Goal: Task Accomplishment & Management: Use online tool/utility

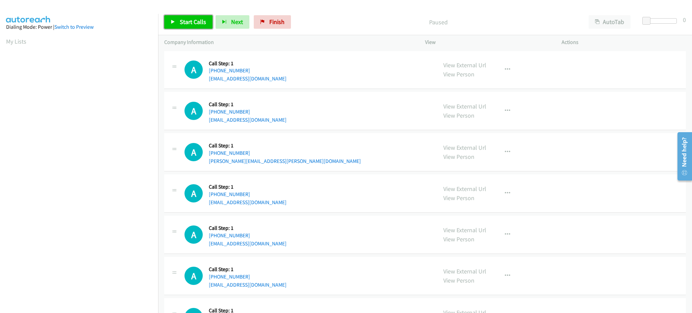
click at [185, 22] on span "Start Calls" at bounding box center [193, 22] width 26 height 8
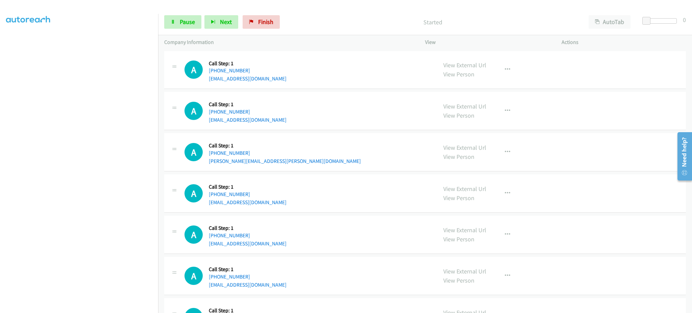
click at [188, 14] on div "Start Calls Pause Next Finish Started AutoTab AutoTab 0" at bounding box center [425, 22] width 534 height 26
click at [183, 21] on span "Pause" at bounding box center [187, 22] width 15 height 8
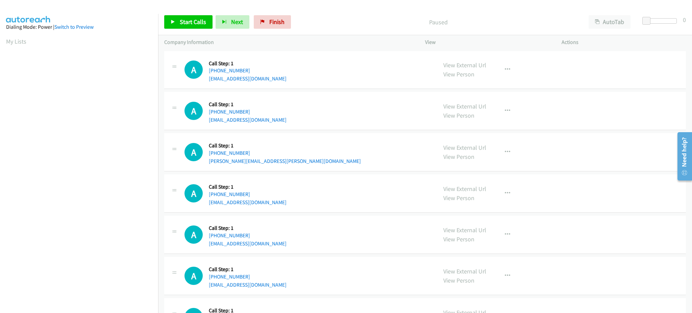
drag, startPoint x: 19, startPoint y: 38, endPoint x: 220, endPoint y: 172, distance: 242.1
click at [19, 38] on link "My Lists" at bounding box center [16, 42] width 20 height 8
click at [194, 26] on link "Start Calls" at bounding box center [188, 22] width 48 height 14
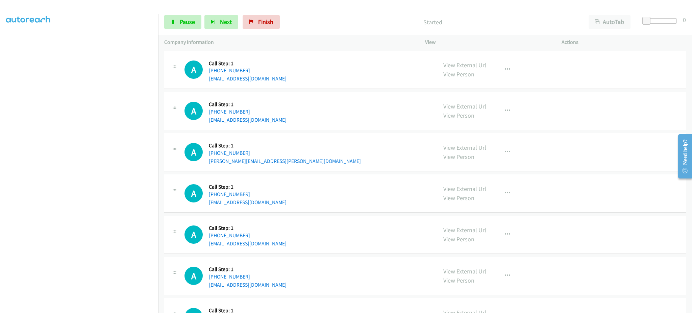
scroll to position [68, 0]
click at [220, 17] on button "Next" at bounding box center [222, 22] width 34 height 14
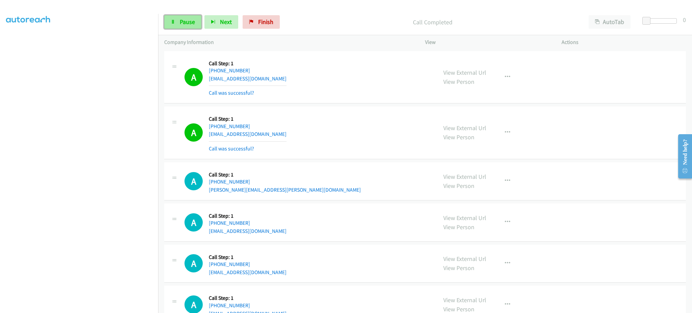
click at [170, 18] on link "Pause" at bounding box center [182, 22] width 37 height 14
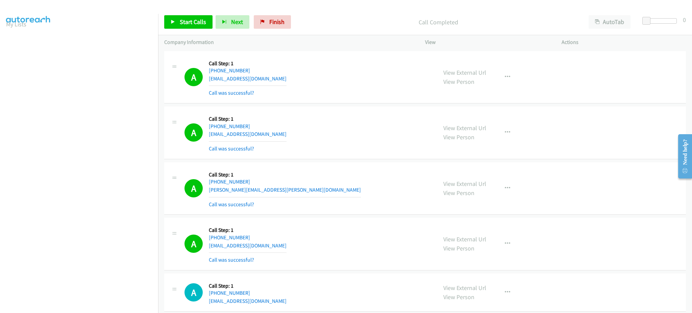
scroll to position [0, 0]
drag, startPoint x: 15, startPoint y: 43, endPoint x: 36, endPoint y: 56, distance: 24.6
click at [15, 43] on link "My Lists" at bounding box center [16, 42] width 20 height 8
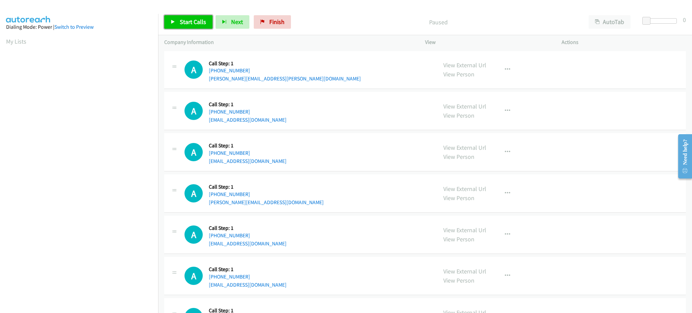
drag, startPoint x: 188, startPoint y: 17, endPoint x: 206, endPoint y: 17, distance: 17.9
click at [188, 17] on link "Start Calls" at bounding box center [188, 22] width 48 height 14
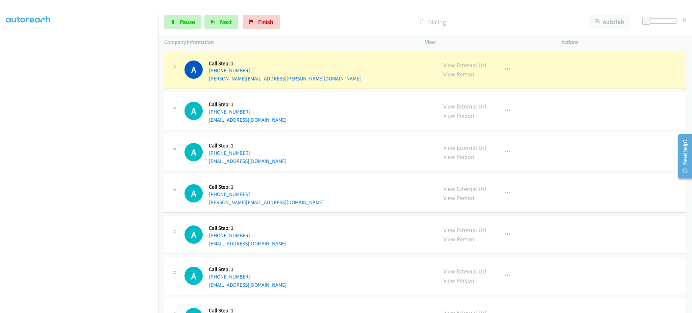
scroll to position [68, 0]
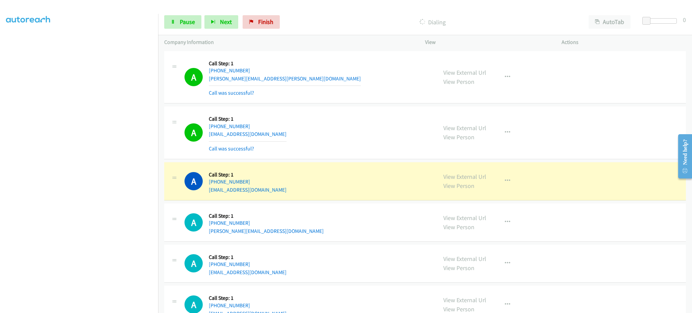
click at [136, 306] on section at bounding box center [79, 153] width 146 height 324
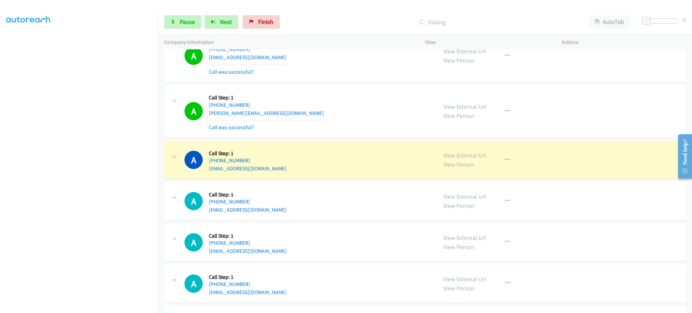
scroll to position [135, 0]
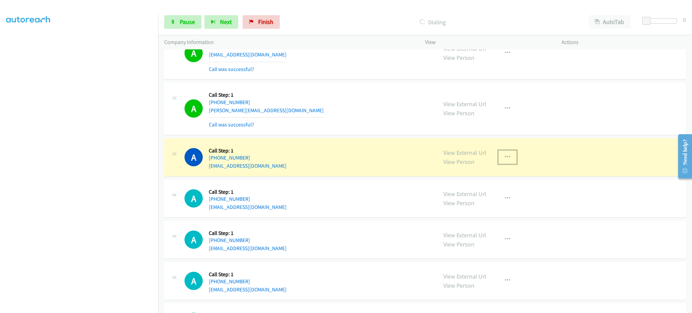
click at [505, 155] on icon "button" at bounding box center [507, 157] width 5 height 5
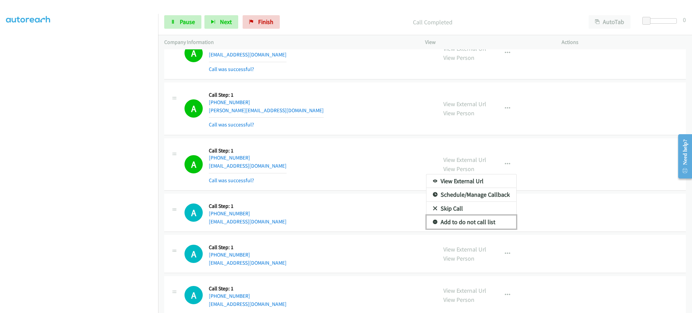
click at [507, 220] on link "Add to do not call list" at bounding box center [472, 222] width 90 height 14
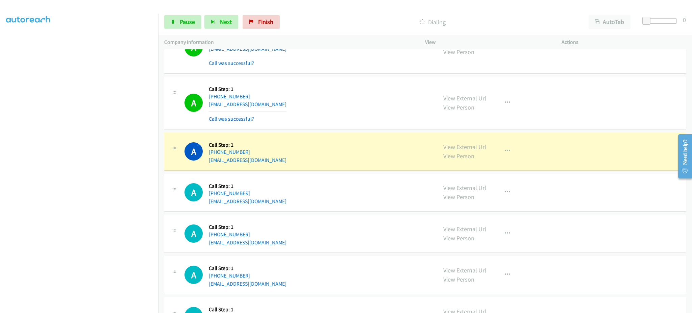
scroll to position [406, 0]
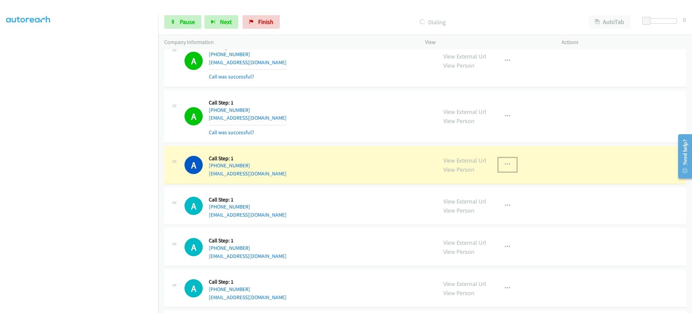
click at [509, 168] on button "button" at bounding box center [508, 165] width 18 height 14
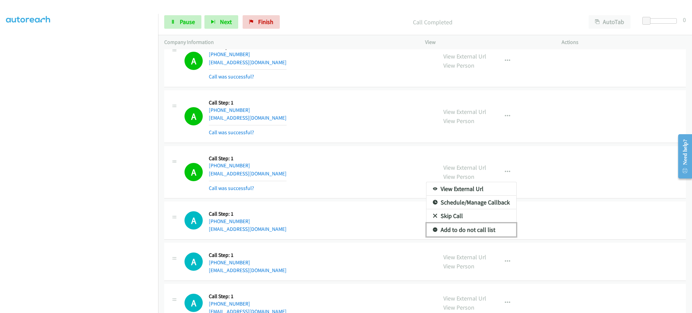
click at [482, 229] on link "Add to do not call list" at bounding box center [472, 230] width 90 height 14
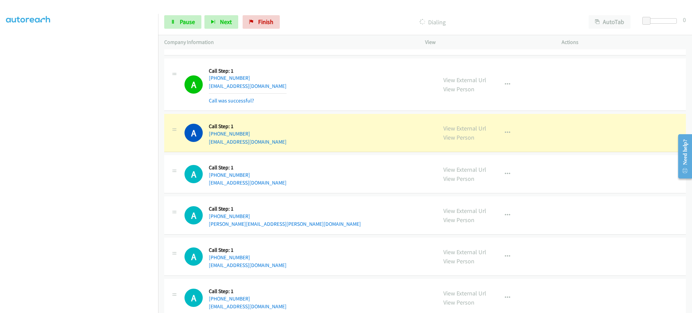
scroll to position [893, 0]
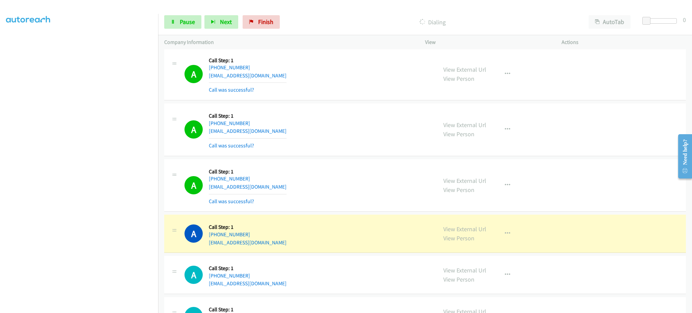
drag, startPoint x: 280, startPoint y: 233, endPoint x: 214, endPoint y: 238, distance: 65.5
click at [214, 238] on div "A Callback Scheduled Call Step: 1 America/Chicago +1 817-253-4879 payettesj@gma…" at bounding box center [308, 234] width 247 height 26
copy link "817-253-4879"
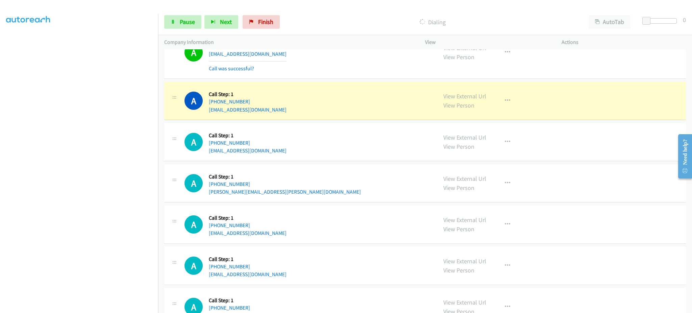
scroll to position [1028, 0]
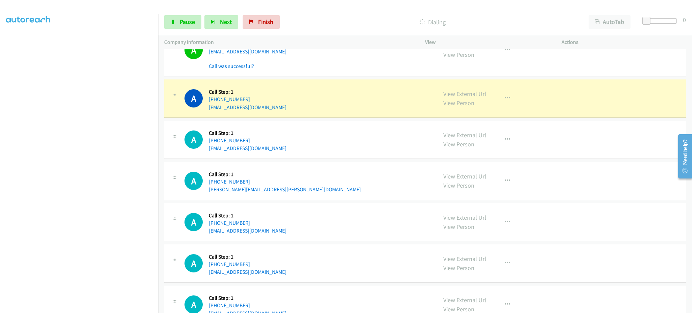
click at [512, 98] on div "View External Url View Person View External Url Email Schedule/Manage Callback …" at bounding box center [509, 99] width 143 height 26
click at [511, 101] on button "button" at bounding box center [508, 99] width 18 height 14
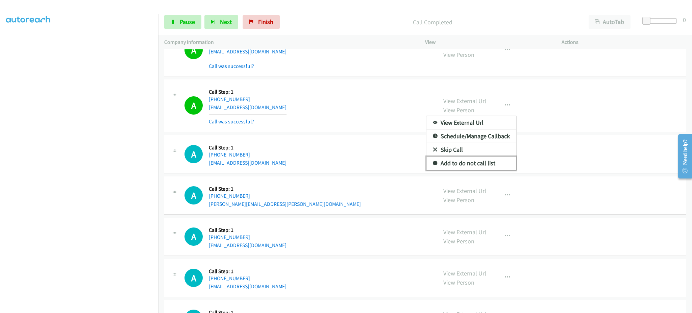
click at [500, 159] on link "Add to do not call list" at bounding box center [472, 164] width 90 height 14
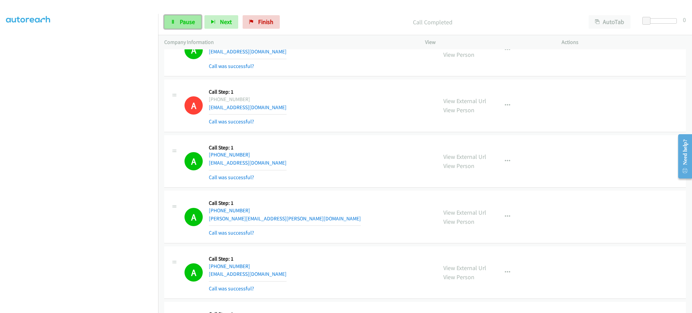
click at [198, 24] on link "Pause" at bounding box center [182, 22] width 37 height 14
click at [198, 23] on span "Start Calls" at bounding box center [193, 22] width 26 height 8
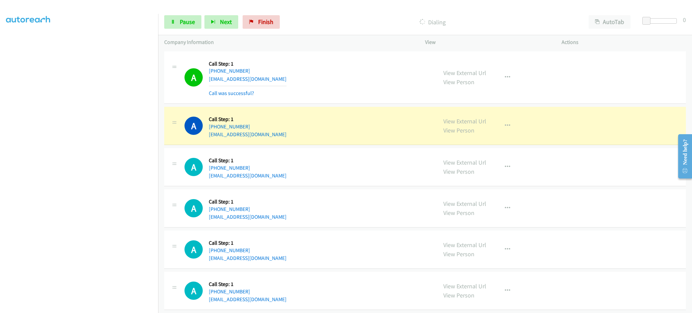
scroll to position [1434, 0]
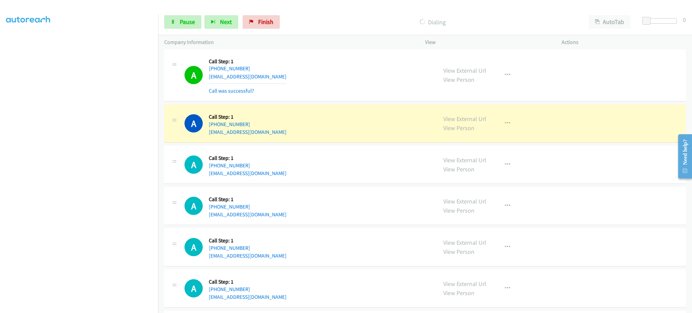
click at [512, 134] on div "View External Url View Person View External Url Email Schedule/Manage Callback …" at bounding box center [509, 124] width 143 height 26
click at [507, 124] on button "button" at bounding box center [508, 124] width 18 height 14
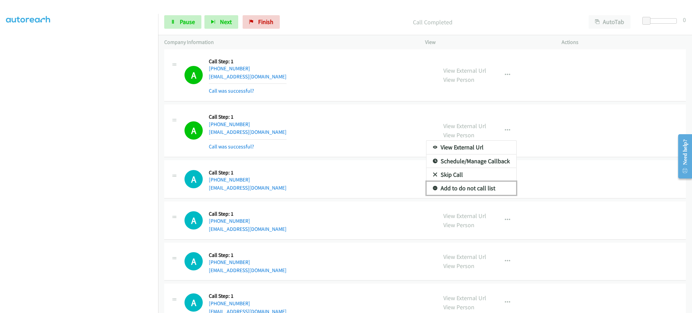
click at [498, 188] on link "Add to do not call list" at bounding box center [472, 189] width 90 height 14
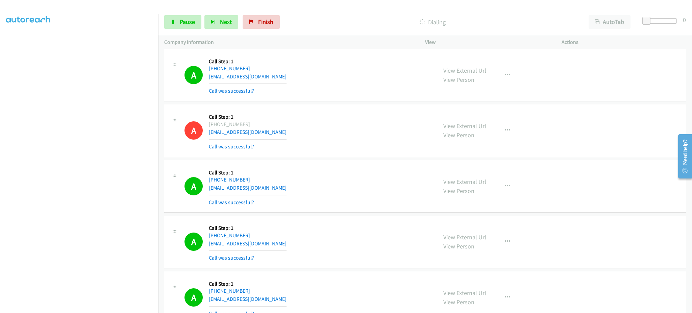
scroll to position [1705, 0]
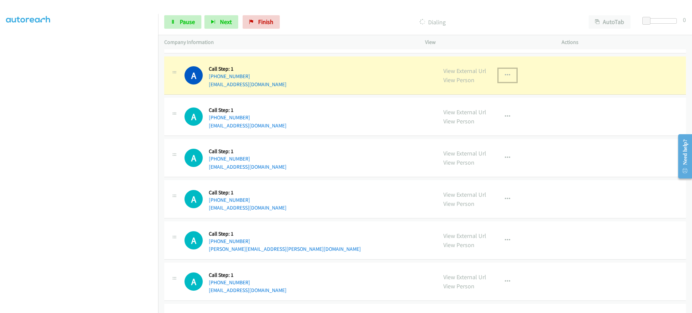
click at [505, 74] on icon "button" at bounding box center [507, 75] width 5 height 5
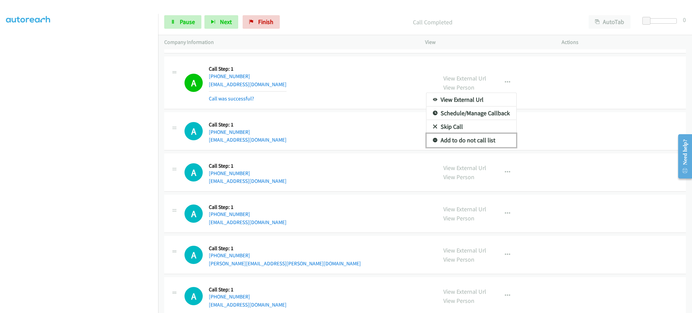
click at [494, 140] on link "Add to do not call list" at bounding box center [472, 141] width 90 height 14
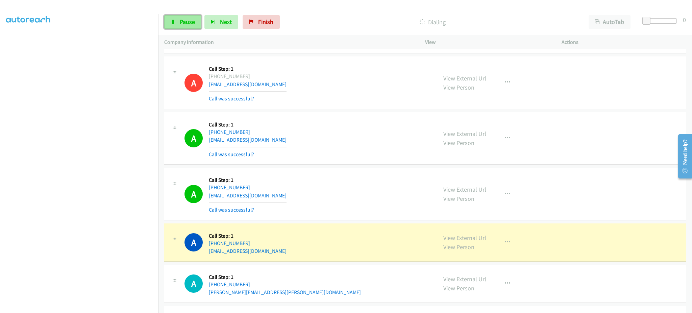
click at [175, 26] on link "Pause" at bounding box center [182, 22] width 37 height 14
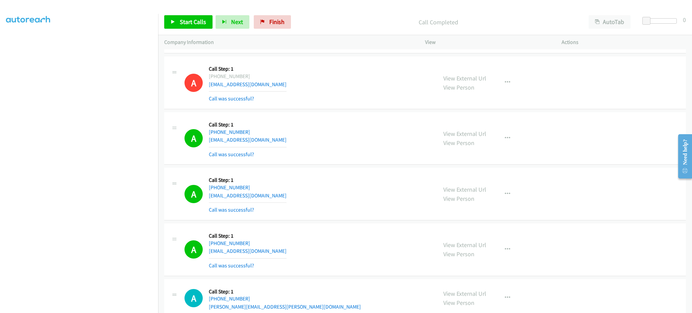
scroll to position [171, 0]
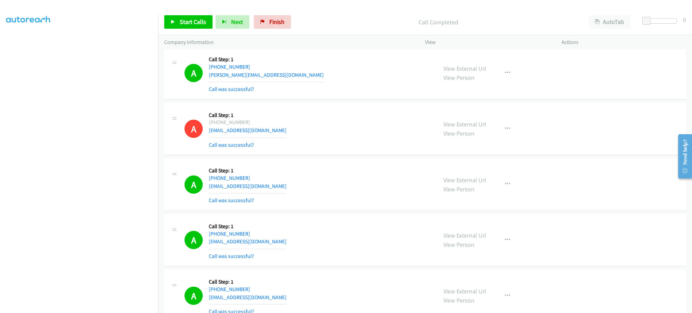
click at [505, 192] on div "View External Url View Person View External Url Email Schedule/Manage Callback …" at bounding box center [509, 184] width 143 height 40
click at [506, 192] on div "View External Url View Person View External Url Email Schedule/Manage Callback …" at bounding box center [509, 184] width 143 height 40
drag, startPoint x: 505, startPoint y: 182, endPoint x: 482, endPoint y: 247, distance: 69.6
click at [505, 182] on icon "button" at bounding box center [507, 184] width 5 height 5
click at [479, 245] on link "Add to do not call list" at bounding box center [472, 242] width 90 height 14
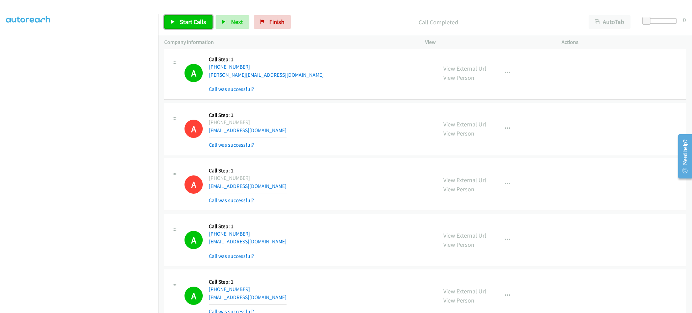
click at [190, 21] on span "Start Calls" at bounding box center [193, 22] width 26 height 8
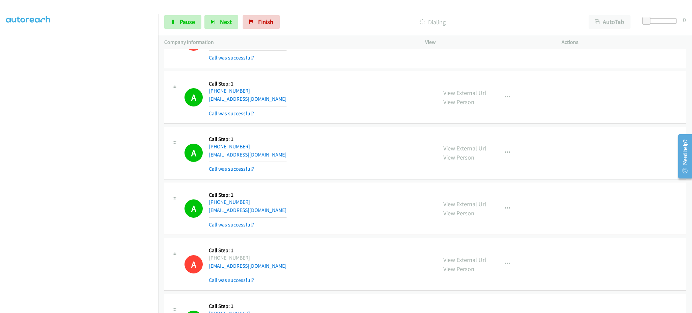
scroll to position [1794, 0]
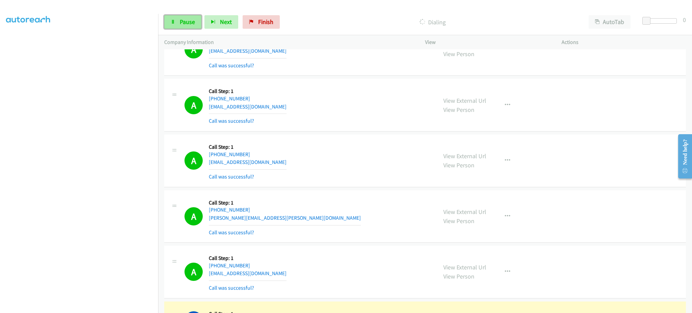
click at [193, 22] on span "Pause" at bounding box center [187, 22] width 15 height 8
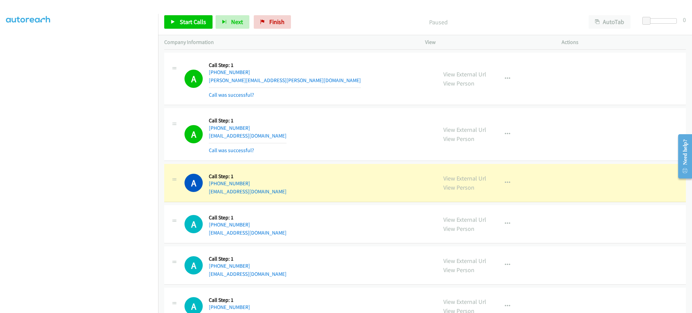
scroll to position [1929, 0]
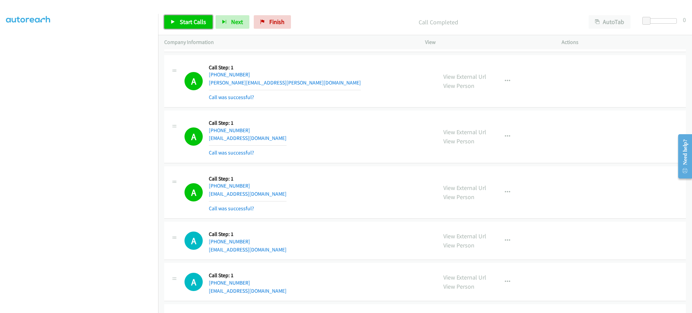
click at [197, 25] on span "Start Calls" at bounding box center [193, 22] width 26 height 8
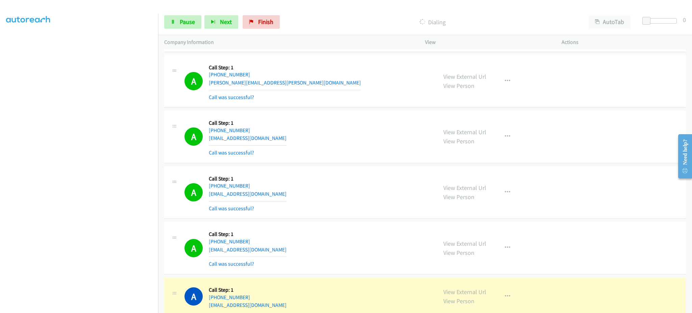
scroll to position [2064, 0]
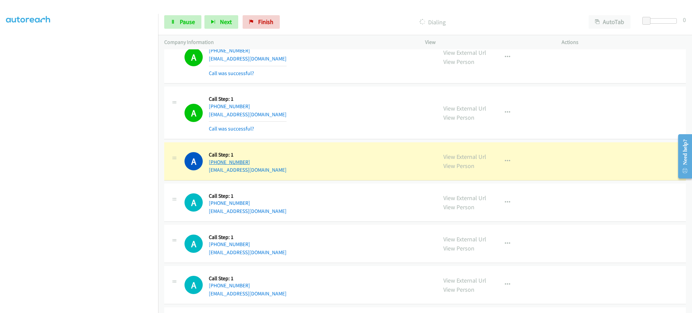
drag, startPoint x: 278, startPoint y: 161, endPoint x: 214, endPoint y: 165, distance: 64.3
click at [214, 165] on div "A Callback Scheduled Call Step: 1 America/New_York +1 239-209-3667 jmann5700@gm…" at bounding box center [308, 161] width 247 height 26
copy link "239-209-3667"
click at [475, 155] on link "View External Url" at bounding box center [465, 157] width 43 height 8
click at [509, 162] on button "button" at bounding box center [508, 162] width 18 height 14
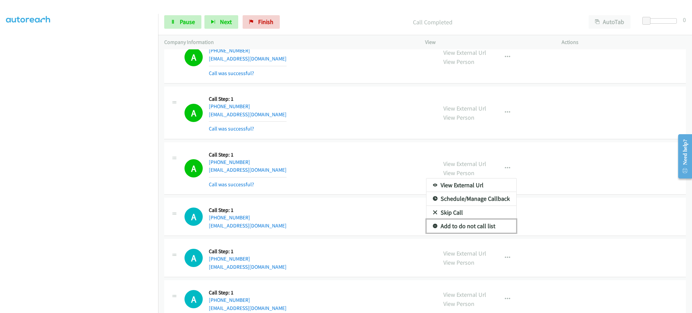
click at [491, 227] on link "Add to do not call list" at bounding box center [472, 226] width 90 height 14
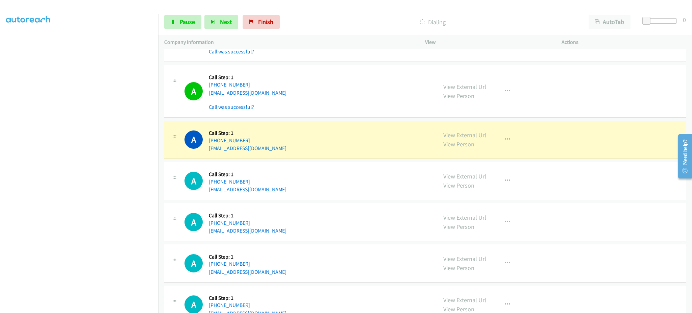
scroll to position [2199, 0]
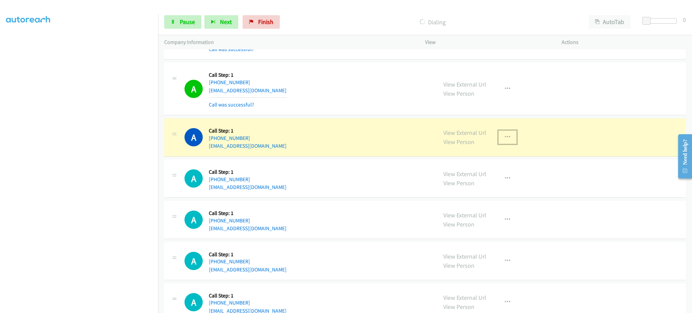
click at [505, 144] on button "button" at bounding box center [508, 138] width 18 height 14
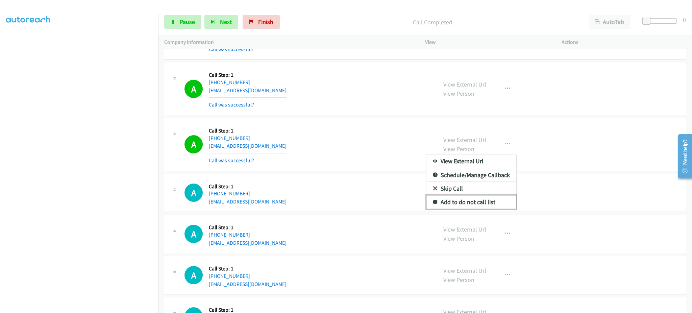
click at [496, 206] on link "Add to do not call list" at bounding box center [472, 202] width 90 height 14
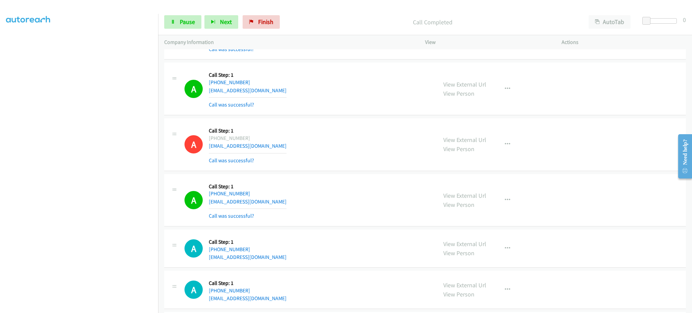
click at [191, 31] on div "Start Calls Pause Next Finish Call Completed AutoTab AutoTab 0" at bounding box center [425, 22] width 534 height 26
click at [190, 26] on link "Pause" at bounding box center [182, 22] width 37 height 14
click at [505, 202] on icon "button" at bounding box center [507, 199] width 5 height 5
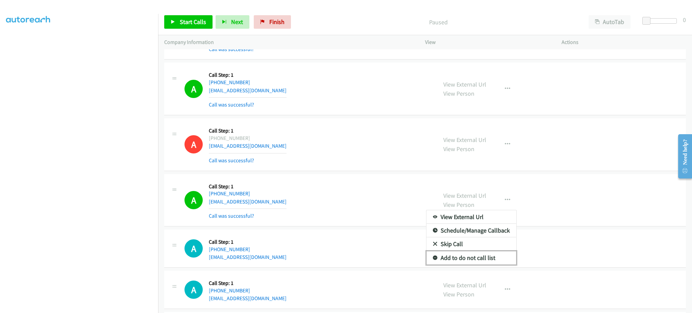
click at [488, 261] on link "Add to do not call list" at bounding box center [472, 258] width 90 height 14
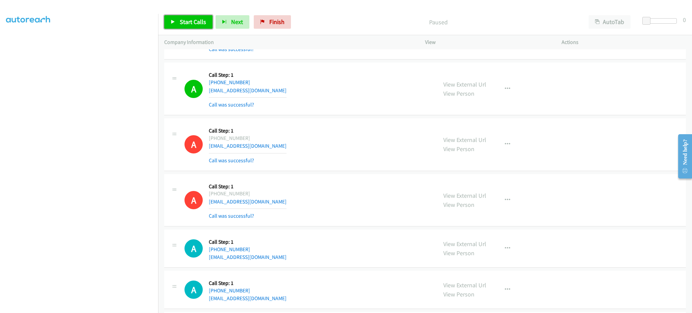
click at [183, 23] on span "Start Calls" at bounding box center [193, 22] width 26 height 8
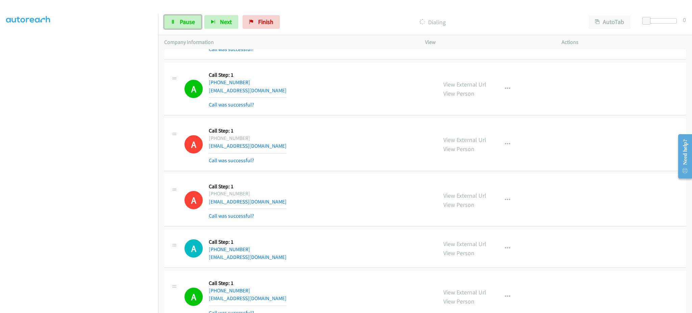
drag, startPoint x: 181, startPoint y: 24, endPoint x: 153, endPoint y: 59, distance: 44.4
click at [181, 24] on span "Pause" at bounding box center [187, 22] width 15 height 8
click at [133, 306] on section at bounding box center [79, 153] width 146 height 324
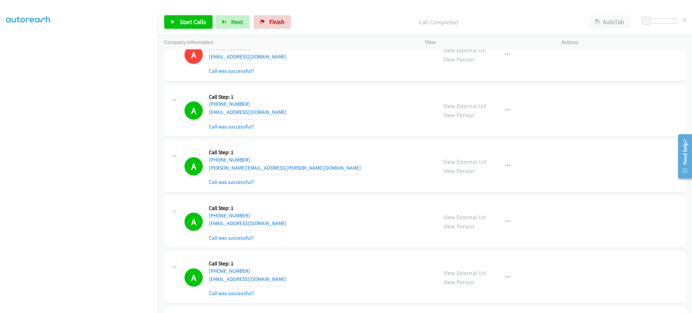
scroll to position [811, 0]
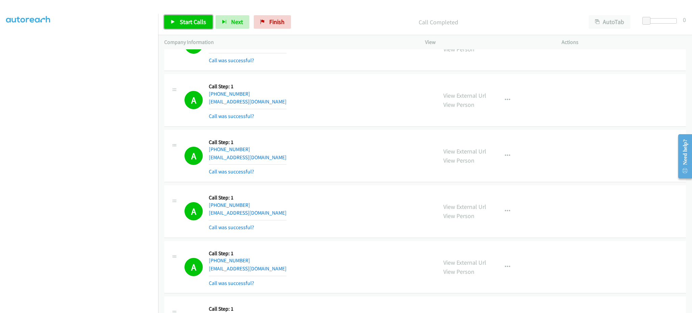
drag, startPoint x: 193, startPoint y: 18, endPoint x: 346, endPoint y: 5, distance: 153.4
click at [193, 18] on span "Start Calls" at bounding box center [193, 22] width 26 height 8
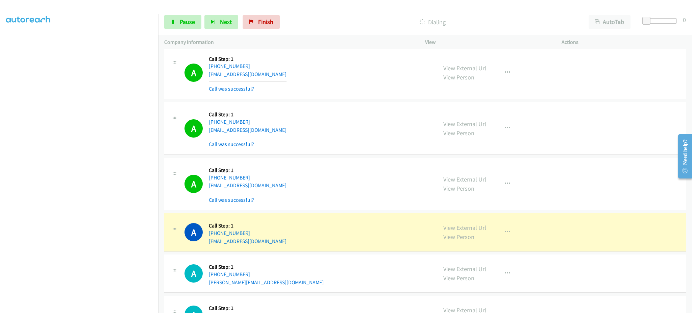
scroll to position [3226, 0]
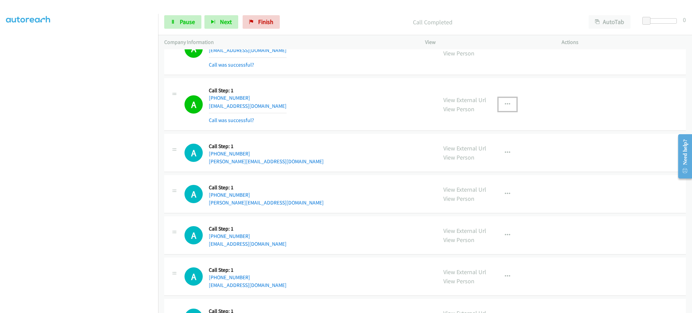
click at [512, 107] on button "button" at bounding box center [508, 105] width 18 height 14
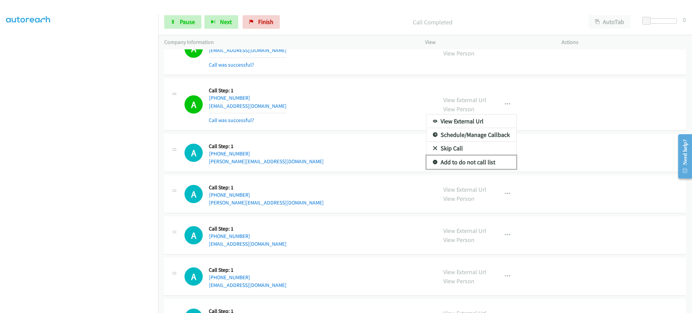
click at [499, 165] on link "Add to do not call list" at bounding box center [472, 163] width 90 height 14
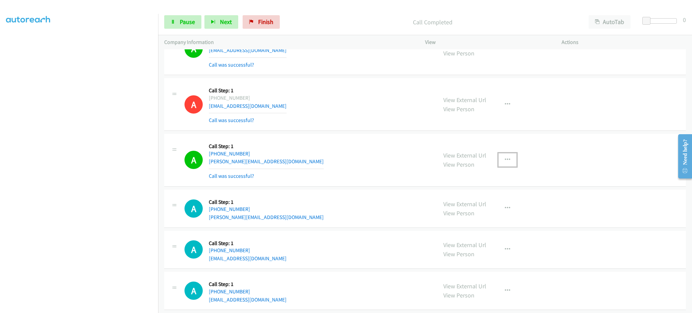
click at [510, 167] on button "button" at bounding box center [508, 160] width 18 height 14
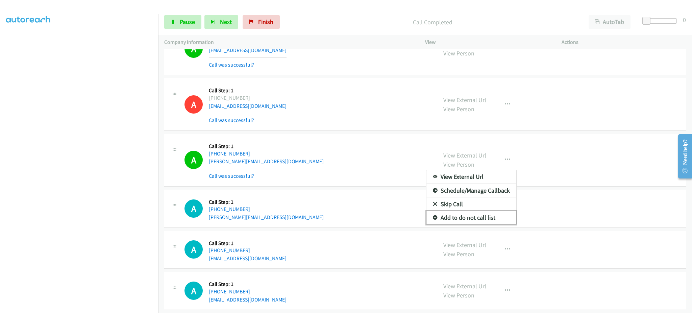
click at [480, 220] on link "Add to do not call list" at bounding box center [472, 218] width 90 height 14
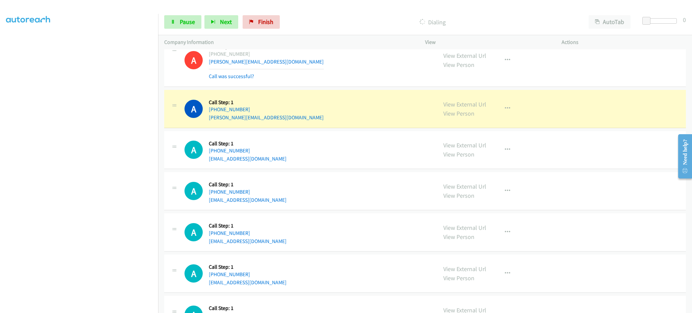
scroll to position [3362, 0]
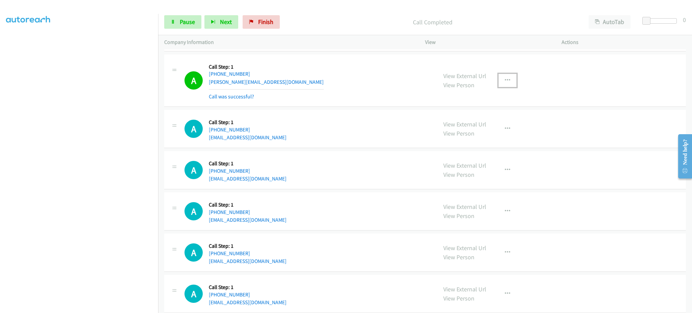
click at [509, 84] on button "button" at bounding box center [508, 81] width 18 height 14
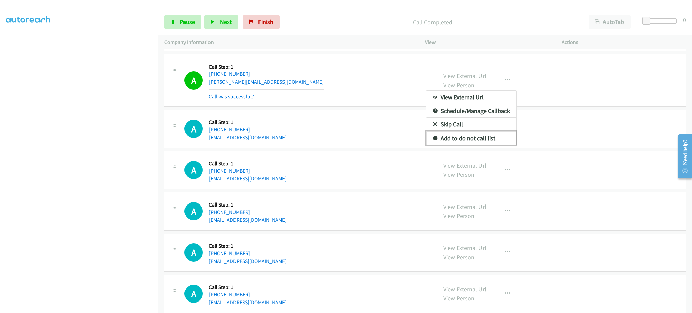
drag, startPoint x: 486, startPoint y: 142, endPoint x: 429, endPoint y: 152, distance: 58.0
click at [486, 142] on link "Add to do not call list" at bounding box center [472, 139] width 90 height 14
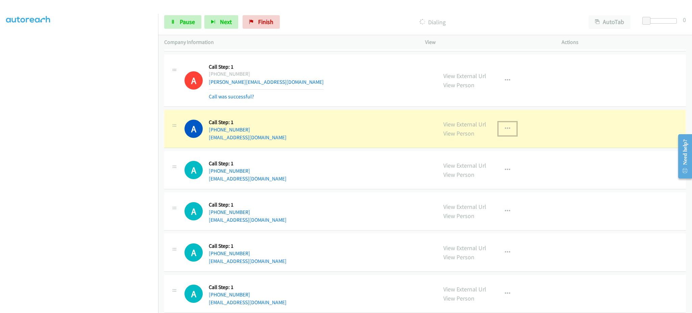
click at [510, 135] on button "button" at bounding box center [508, 129] width 18 height 14
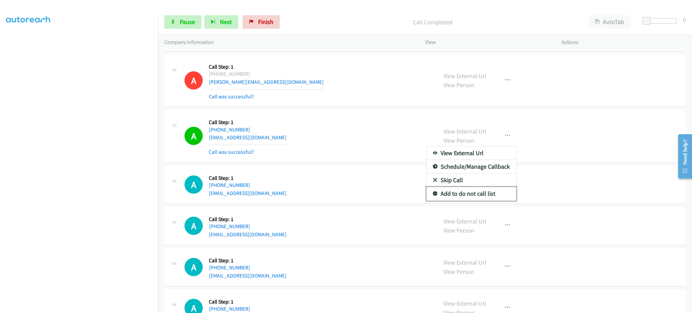
click at [493, 195] on link "Add to do not call list" at bounding box center [472, 194] width 90 height 14
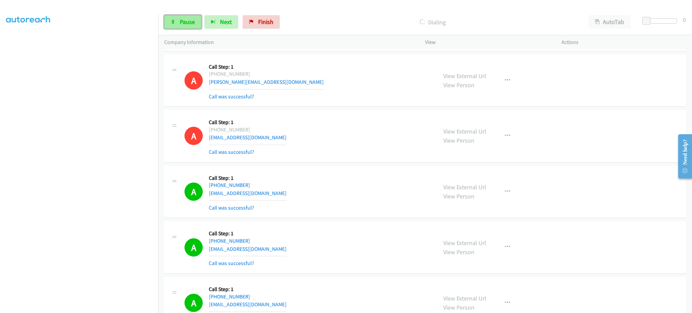
click at [191, 22] on span "Pause" at bounding box center [187, 22] width 15 height 8
click at [190, 15] on link "Start Calls" at bounding box center [188, 22] width 48 height 14
click at [181, 23] on span "Pause" at bounding box center [187, 22] width 15 height 8
click at [189, 25] on span "Start Calls" at bounding box center [193, 22] width 26 height 8
click at [184, 26] on link "Pause" at bounding box center [182, 22] width 37 height 14
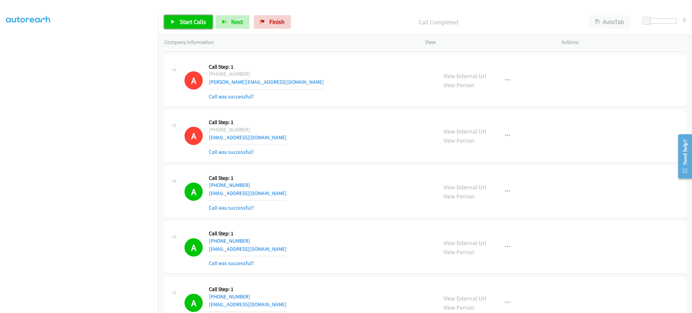
click at [184, 26] on link "Start Calls" at bounding box center [188, 22] width 48 height 14
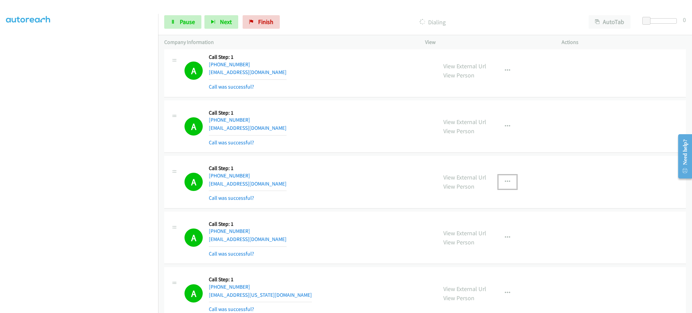
click at [506, 187] on button "button" at bounding box center [508, 182] width 18 height 14
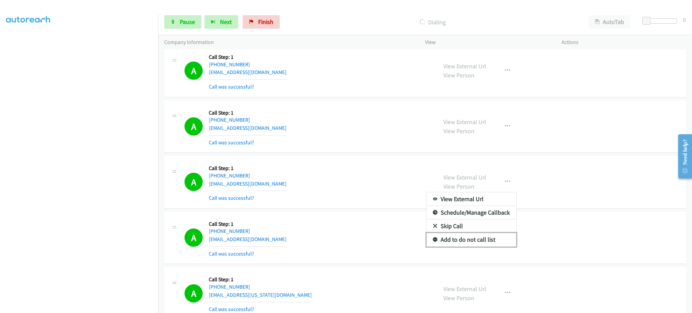
click at [503, 243] on link "Add to do not call list" at bounding box center [472, 240] width 90 height 14
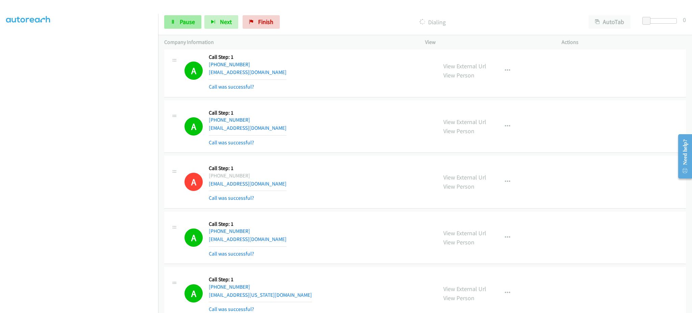
click at [195, 13] on div "Start Calls Pause Next Finish Dialing AutoTab AutoTab 0" at bounding box center [425, 22] width 534 height 26
click at [193, 18] on span "Pause" at bounding box center [187, 22] width 15 height 8
click at [185, 16] on link "Start Calls" at bounding box center [188, 22] width 48 height 14
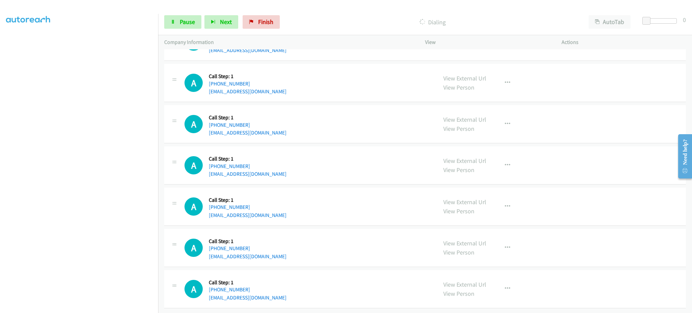
scroll to position [4296, 0]
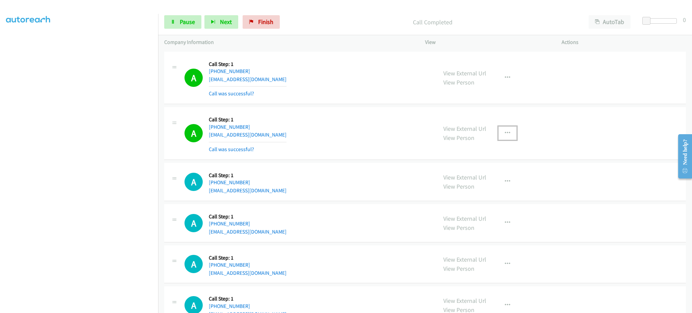
click at [510, 140] on button "button" at bounding box center [508, 133] width 18 height 14
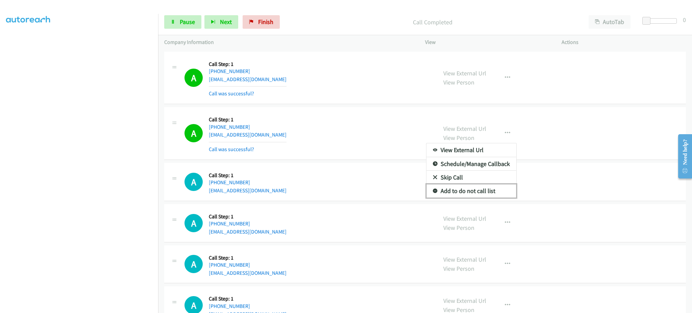
click at [484, 198] on link "Add to do not call list" at bounding box center [472, 191] width 90 height 14
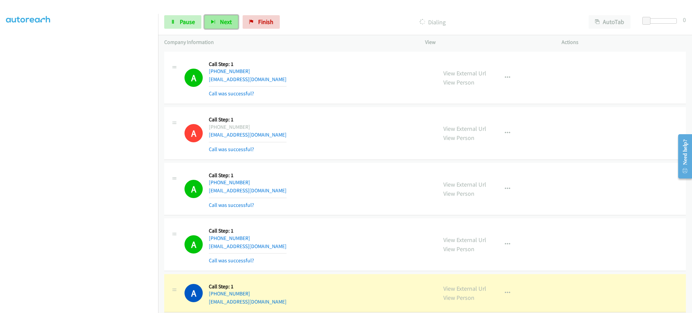
click at [207, 25] on button "Next" at bounding box center [222, 22] width 34 height 14
click at [194, 24] on span "Pause" at bounding box center [187, 22] width 15 height 8
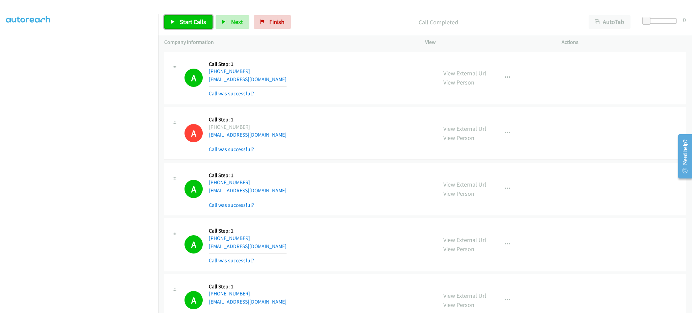
click at [191, 25] on span "Start Calls" at bounding box center [193, 22] width 26 height 8
click at [186, 22] on span "Pause" at bounding box center [187, 22] width 15 height 8
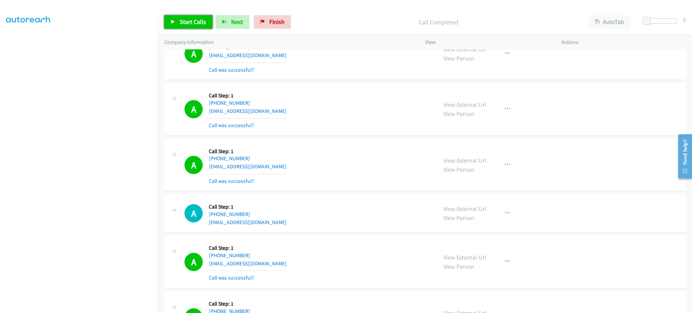
click at [173, 19] on link "Start Calls" at bounding box center [188, 22] width 48 height 14
click at [121, 307] on section at bounding box center [79, 153] width 146 height 324
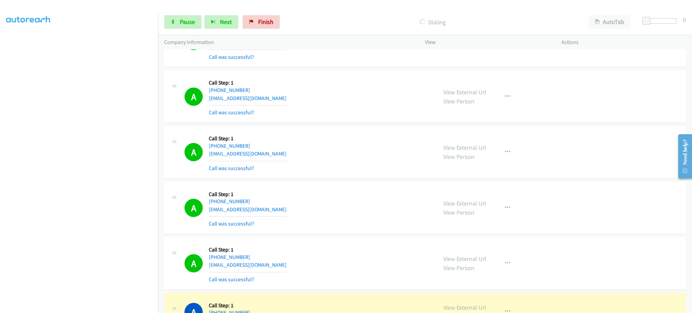
scroll to position [4837, 0]
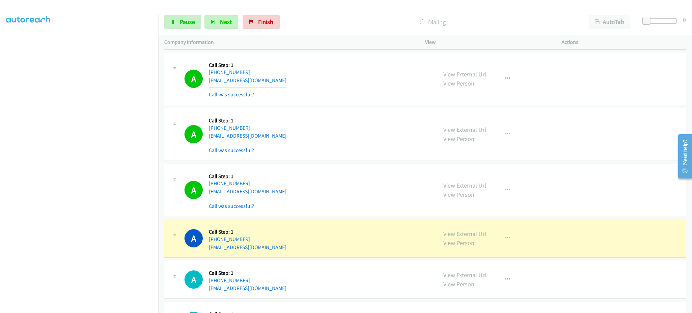
click at [197, 31] on div "Start Calls Pause Next Finish Dialing AutoTab AutoTab 0" at bounding box center [425, 22] width 534 height 26
click at [191, 22] on span "Pause" at bounding box center [187, 22] width 15 height 8
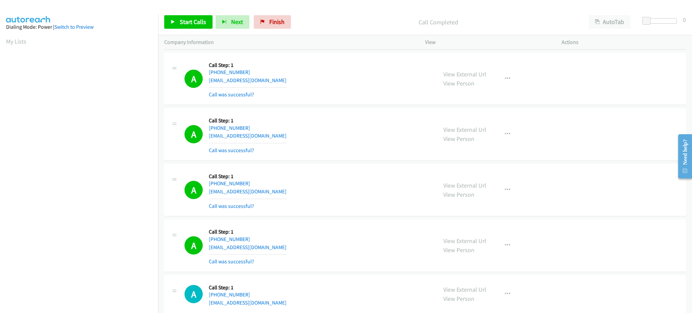
click at [19, 42] on link "My Lists" at bounding box center [16, 42] width 20 height 8
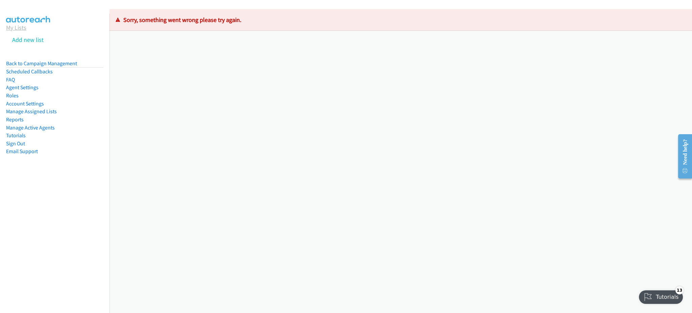
click at [17, 29] on link "My Lists" at bounding box center [16, 28] width 20 height 8
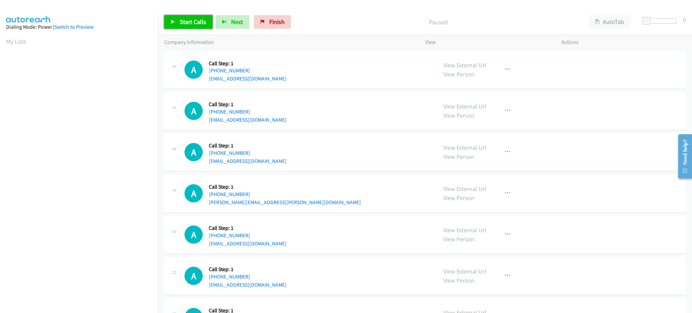
click at [199, 20] on span "Start Calls" at bounding box center [193, 22] width 26 height 8
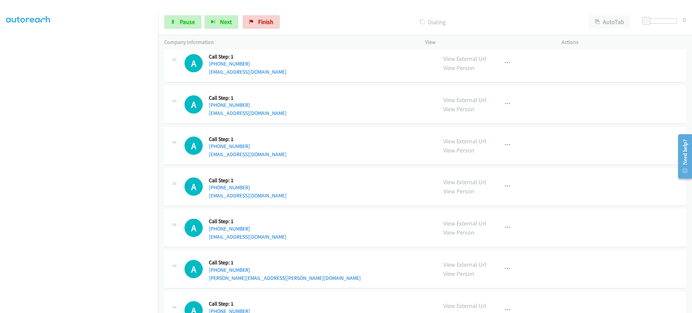
scroll to position [135, 0]
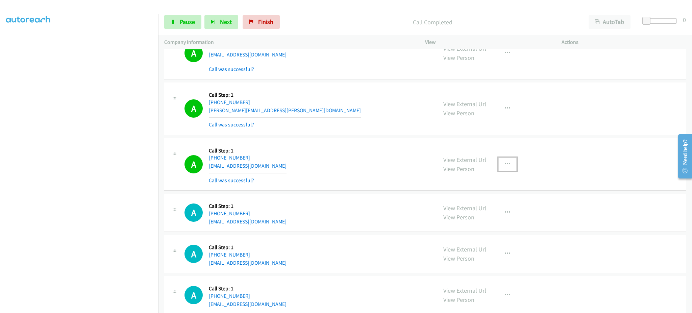
click at [511, 164] on button "button" at bounding box center [508, 165] width 18 height 14
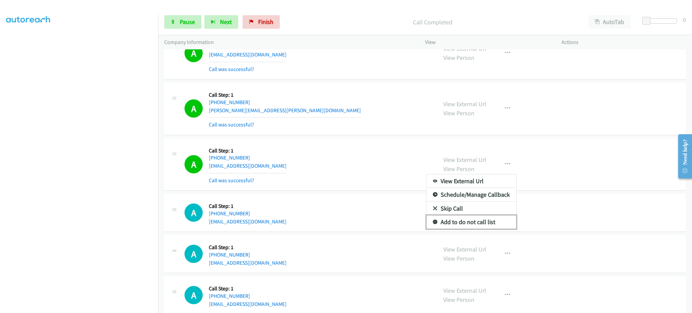
click at [491, 218] on link "Add to do not call list" at bounding box center [472, 222] width 90 height 14
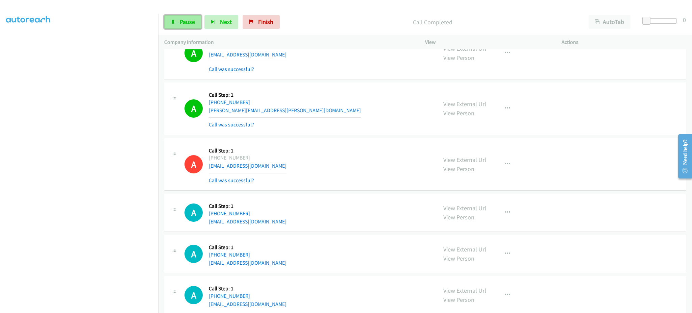
click at [171, 19] on link "Pause" at bounding box center [182, 22] width 37 height 14
click at [179, 21] on link "Start Calls" at bounding box center [188, 22] width 48 height 14
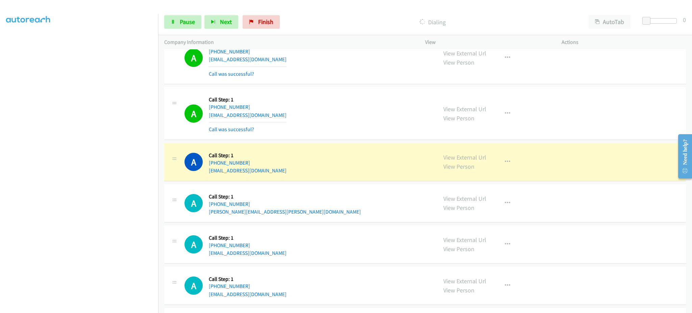
scroll to position [406, 0]
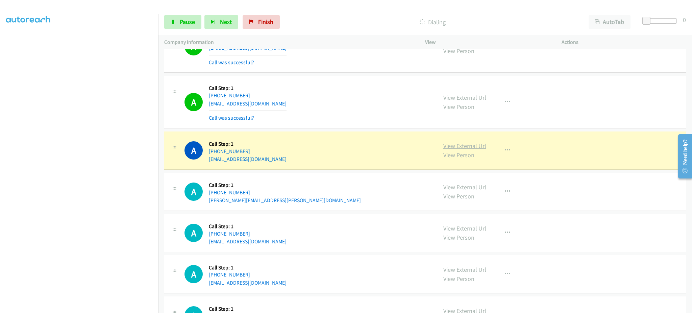
click at [456, 143] on link "View External Url" at bounding box center [465, 146] width 43 height 8
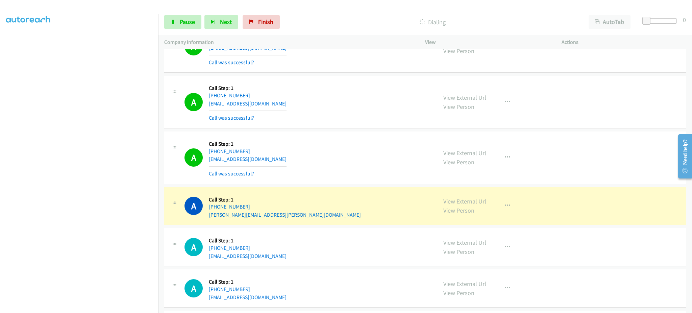
click at [457, 202] on link "View External Url" at bounding box center [465, 201] width 43 height 8
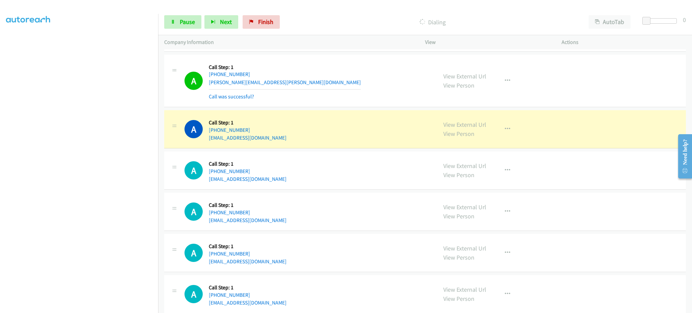
scroll to position [541, 0]
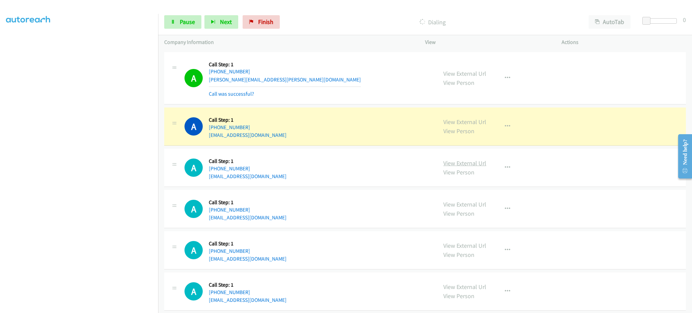
click at [461, 164] on link "View External Url" at bounding box center [465, 163] width 43 height 8
click at [187, 23] on span "Pause" at bounding box center [187, 22] width 15 height 8
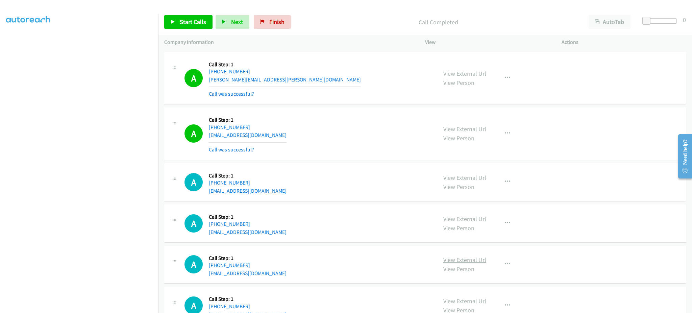
click at [475, 256] on link "View External Url" at bounding box center [465, 260] width 43 height 8
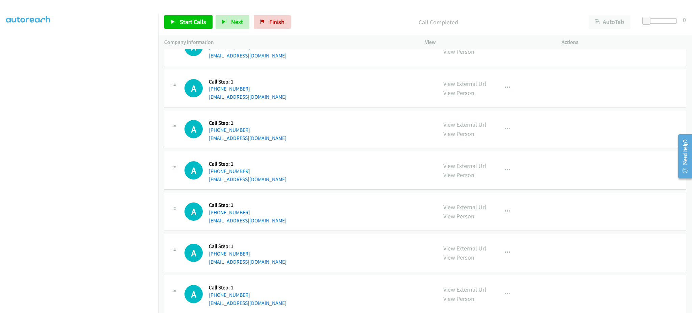
click at [462, 253] on div "View External Url View Person" at bounding box center [465, 253] width 43 height 18
click at [462, 251] on link "View External Url" at bounding box center [465, 248] width 43 height 8
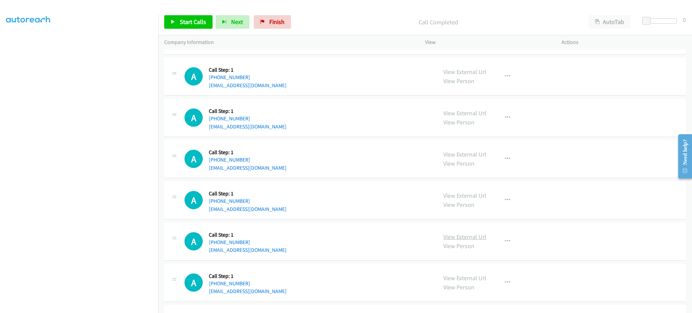
click at [463, 236] on link "View External Url" at bounding box center [465, 237] width 43 height 8
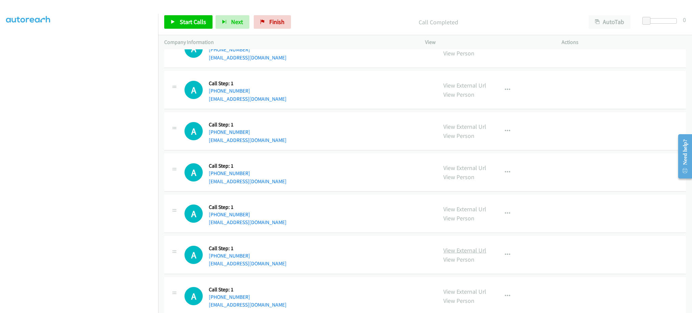
scroll to position [853, 0]
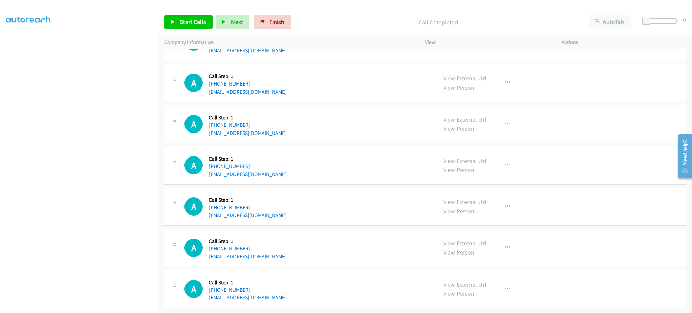
click at [472, 281] on link "View External Url" at bounding box center [465, 285] width 43 height 8
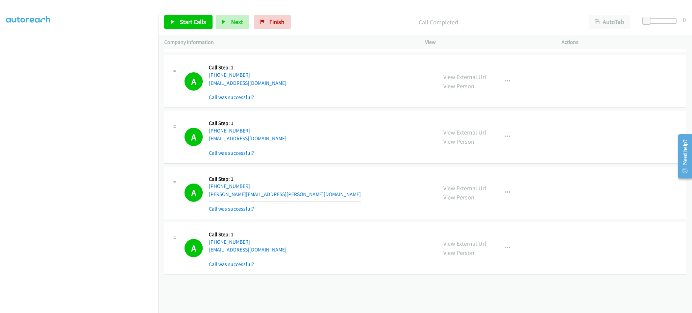
scroll to position [0, 0]
click at [19, 43] on link "My Lists" at bounding box center [16, 42] width 20 height 8
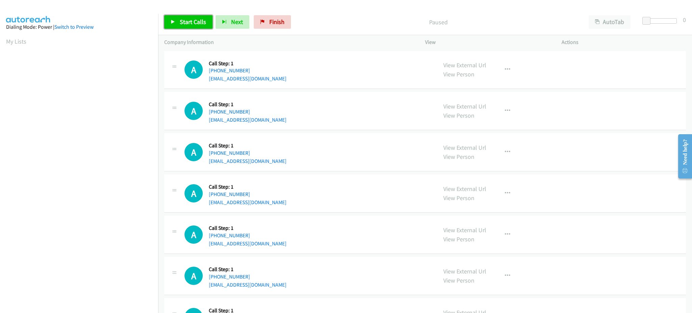
click at [204, 23] on span "Start Calls" at bounding box center [193, 22] width 26 height 8
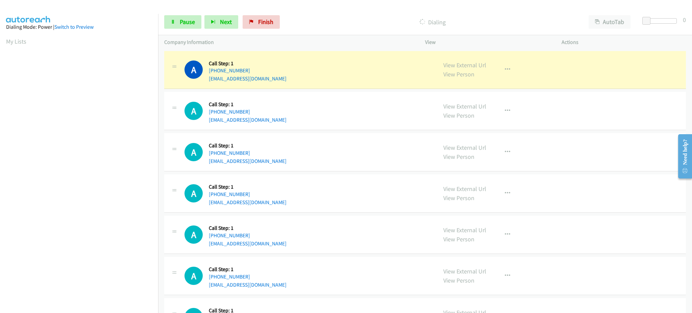
scroll to position [68, 0]
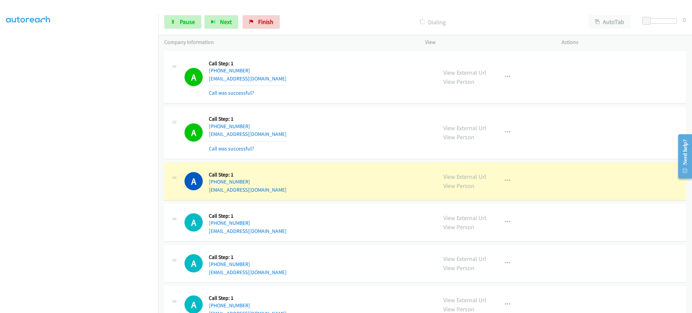
click at [544, 238] on div "A Callback Scheduled Call Step: 1 America/[GEOGRAPHIC_DATA] [PHONE_NUMBER] [EMA…" at bounding box center [425, 223] width 522 height 38
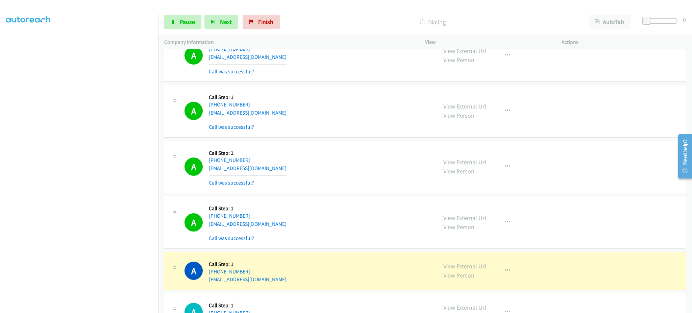
scroll to position [135, 0]
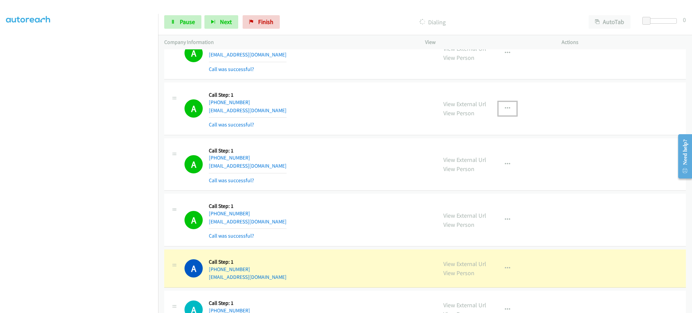
click at [510, 107] on button "button" at bounding box center [508, 109] width 18 height 14
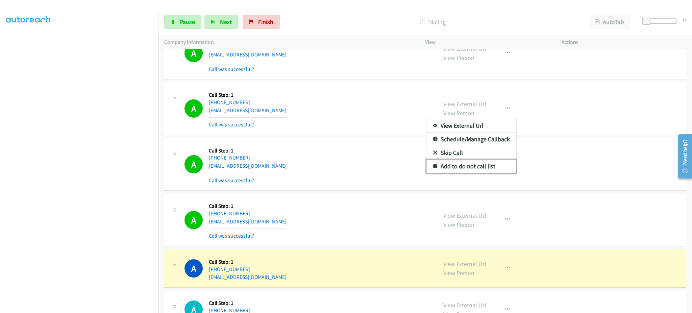
click at [489, 171] on link "Add to do not call list" at bounding box center [472, 167] width 90 height 14
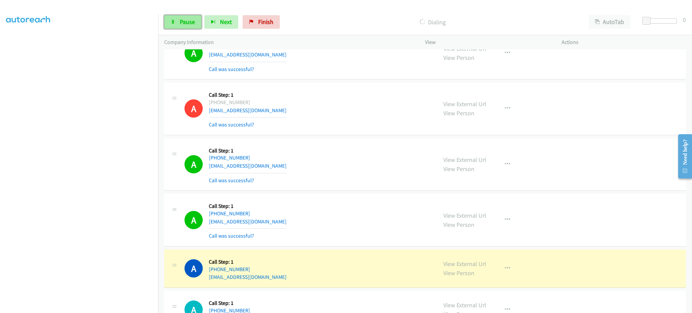
click at [187, 18] on link "Pause" at bounding box center [182, 22] width 37 height 14
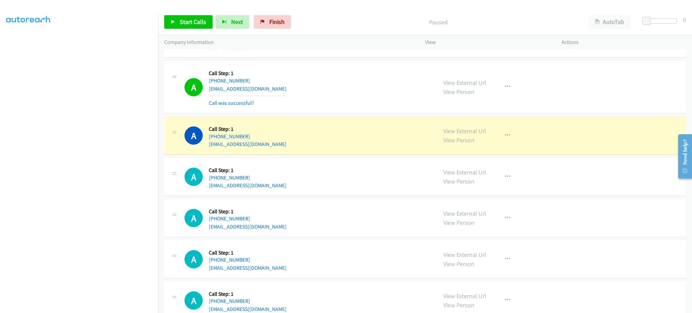
scroll to position [270, 0]
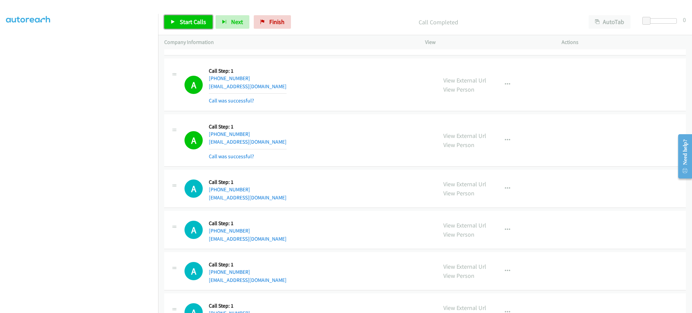
click at [198, 29] on link "Start Calls" at bounding box center [188, 22] width 48 height 14
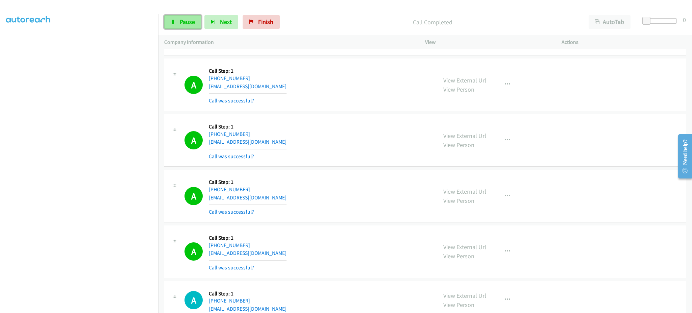
click at [190, 27] on link "Pause" at bounding box center [182, 22] width 37 height 14
click at [191, 25] on span "Start Calls" at bounding box center [193, 22] width 26 height 8
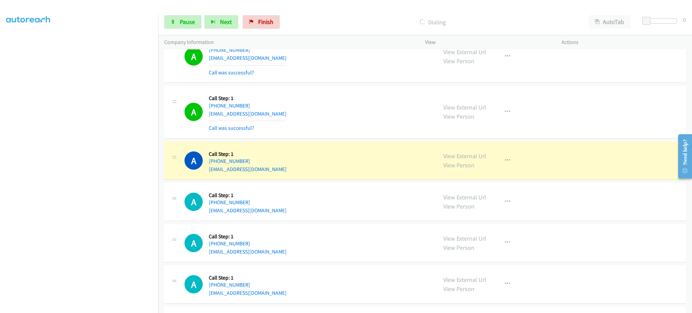
scroll to position [676, 0]
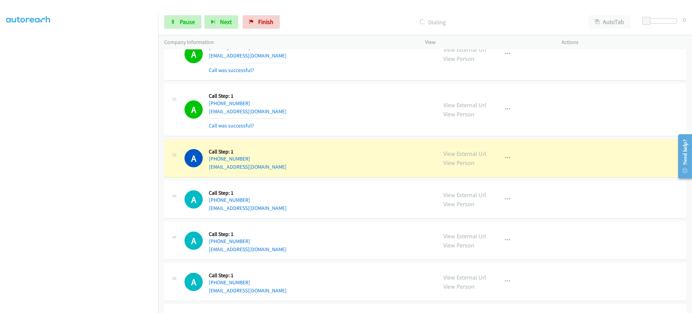
drag, startPoint x: 482, startPoint y: 168, endPoint x: 502, endPoint y: 166, distance: 20.7
click at [482, 168] on div "View External Url View Person View External Url Email Schedule/Manage Callback …" at bounding box center [509, 158] width 143 height 26
click at [504, 165] on button "button" at bounding box center [508, 158] width 18 height 14
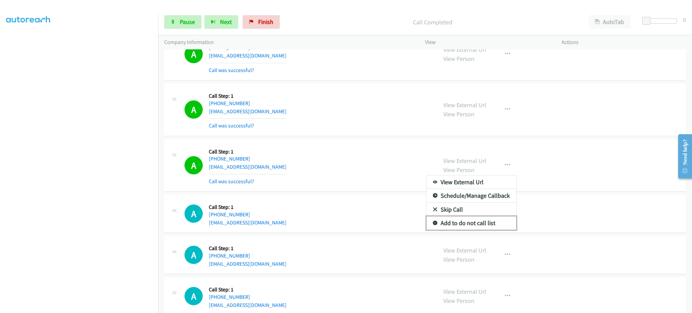
click at [496, 228] on link "Add to do not call list" at bounding box center [472, 223] width 90 height 14
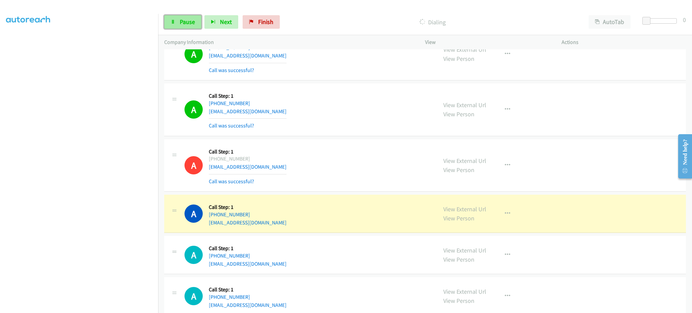
click at [172, 27] on link "Pause" at bounding box center [182, 22] width 37 height 14
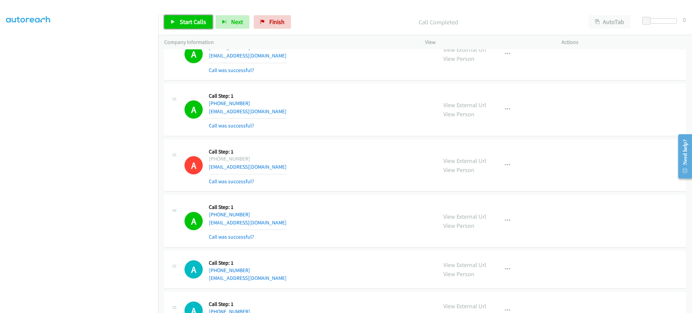
click at [187, 25] on span "Start Calls" at bounding box center [193, 22] width 26 height 8
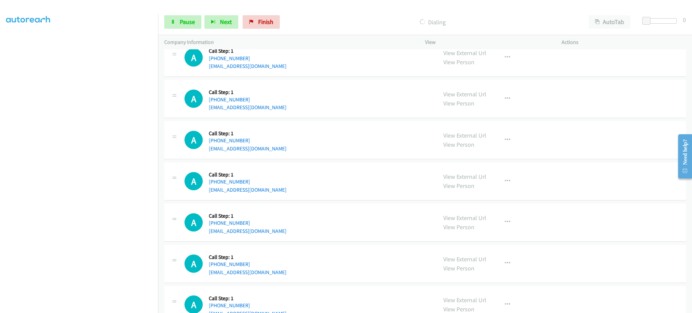
scroll to position [947, 0]
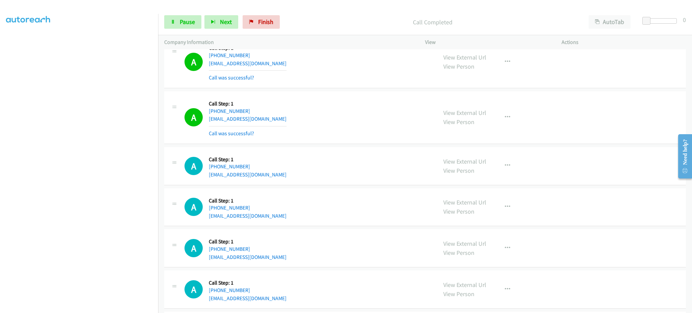
click at [494, 117] on div "View External Url View Person View External Url Email Schedule/Manage Callback …" at bounding box center [509, 117] width 143 height 40
click at [505, 118] on icon "button" at bounding box center [507, 117] width 5 height 5
click at [471, 178] on link "Add to do not call list" at bounding box center [472, 175] width 90 height 14
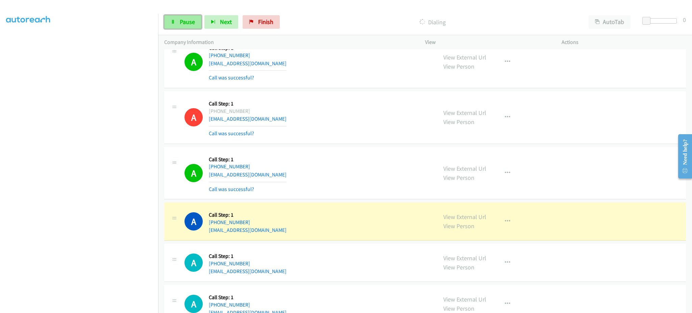
click at [174, 22] on icon at bounding box center [173, 22] width 5 height 5
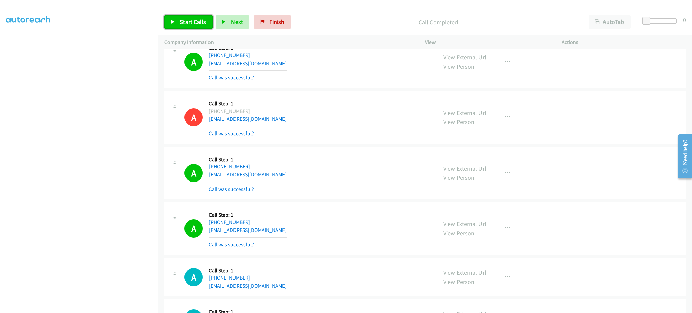
click at [193, 26] on link "Start Calls" at bounding box center [188, 22] width 48 height 14
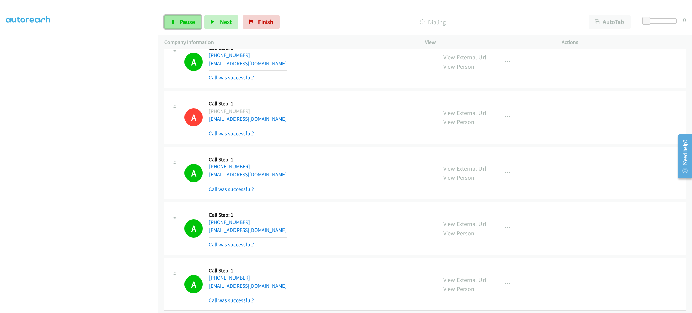
click at [192, 19] on span "Pause" at bounding box center [187, 22] width 15 height 8
click at [205, 13] on div "Start Calls Pause Next Finish Call Completed AutoTab AutoTab 0" at bounding box center [425, 22] width 534 height 26
click at [200, 25] on span "Start Calls" at bounding box center [193, 22] width 26 height 8
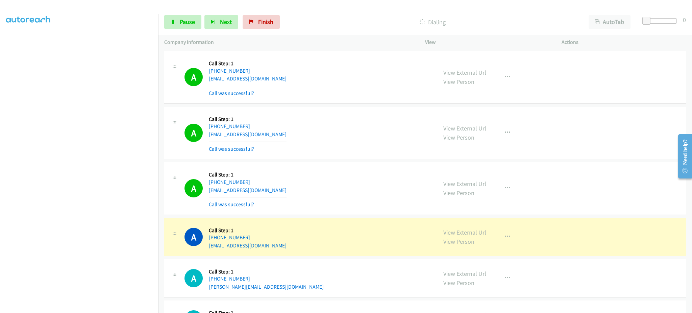
scroll to position [1623, 0]
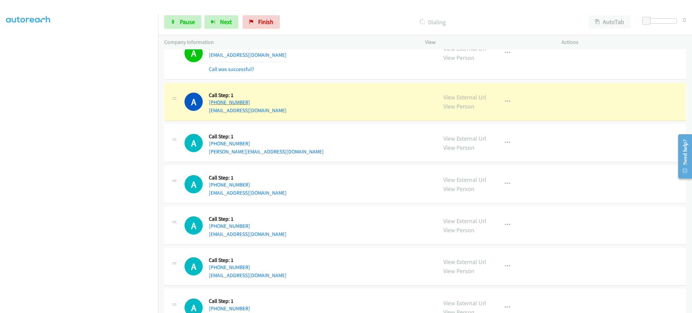
drag, startPoint x: 281, startPoint y: 103, endPoint x: 214, endPoint y: 103, distance: 66.3
click at [214, 103] on div "A Callback Scheduled Call Step: 1 America/New_York [PHONE_NUMBER] [EMAIL_ADDRES…" at bounding box center [308, 102] width 247 height 26
copy link "[PHONE_NUMBER]"
click at [190, 28] on link "Pause" at bounding box center [182, 22] width 37 height 14
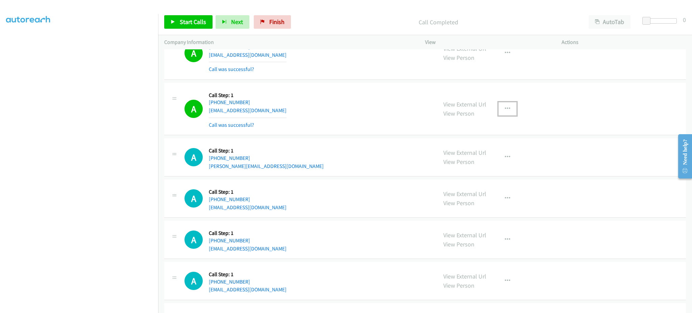
drag, startPoint x: 505, startPoint y: 115, endPoint x: 505, endPoint y: 136, distance: 20.6
click at [505, 115] on button "button" at bounding box center [508, 109] width 18 height 14
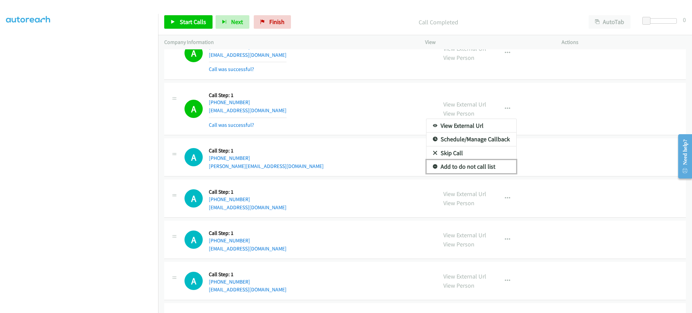
click at [482, 170] on link "Add to do not call list" at bounding box center [472, 167] width 90 height 14
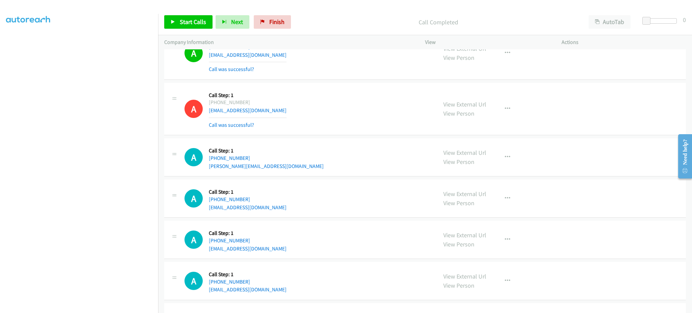
click at [190, 10] on div "Start Calls Pause Next Finish Call Completed AutoTab AutoTab 0" at bounding box center [425, 22] width 534 height 26
click at [190, 22] on span "Start Calls" at bounding box center [193, 22] width 26 height 8
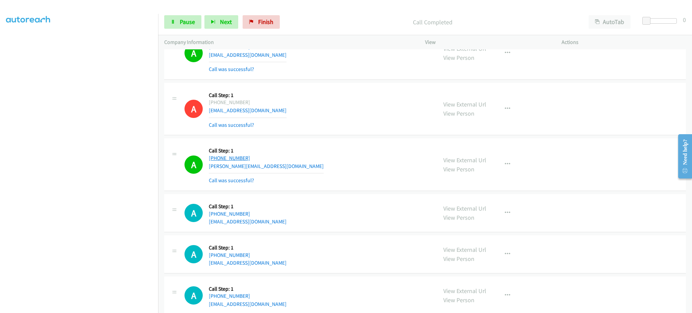
drag, startPoint x: 233, startPoint y: 156, endPoint x: 214, endPoint y: 158, distance: 19.0
click at [214, 158] on div "A Callback Scheduled Call Step: 1 America/New_York [PHONE_NUMBER] [PERSON_NAME]…" at bounding box center [308, 164] width 247 height 40
copy link "[PHONE_NUMBER]"
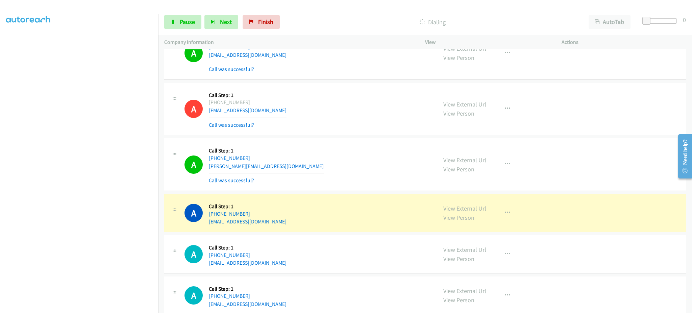
click at [496, 172] on div "View External Url View Person View External Url Email Schedule/Manage Callback …" at bounding box center [509, 164] width 143 height 40
click at [505, 165] on icon "button" at bounding box center [507, 164] width 5 height 5
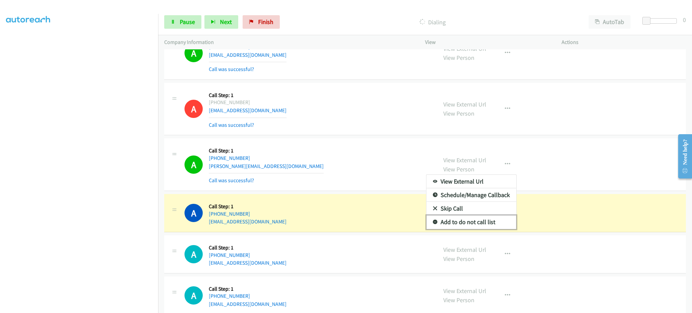
click at [495, 220] on link "Add to do not call list" at bounding box center [472, 222] width 90 height 14
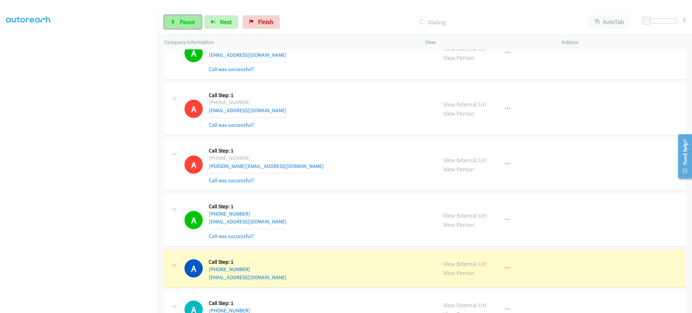
click at [169, 19] on link "Pause" at bounding box center [182, 22] width 37 height 14
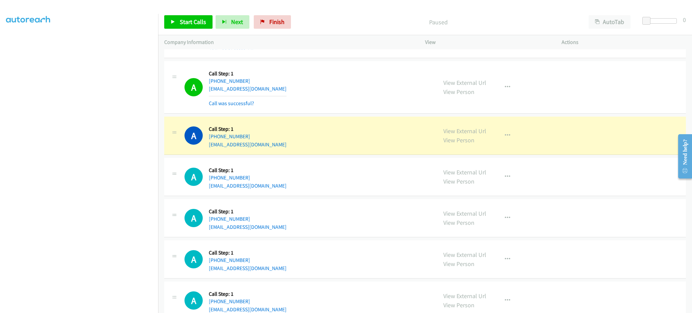
scroll to position [1758, 0]
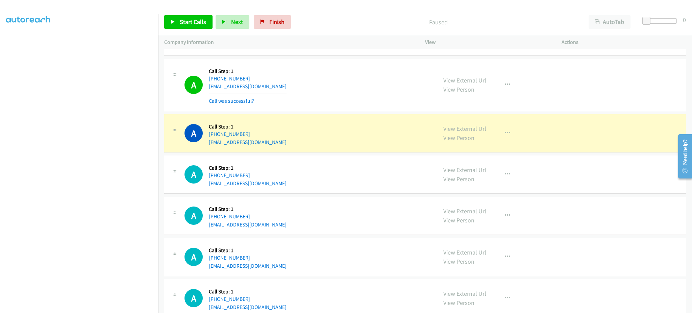
click at [57, 306] on section at bounding box center [79, 153] width 146 height 324
